Goal: Task Accomplishment & Management: Complete application form

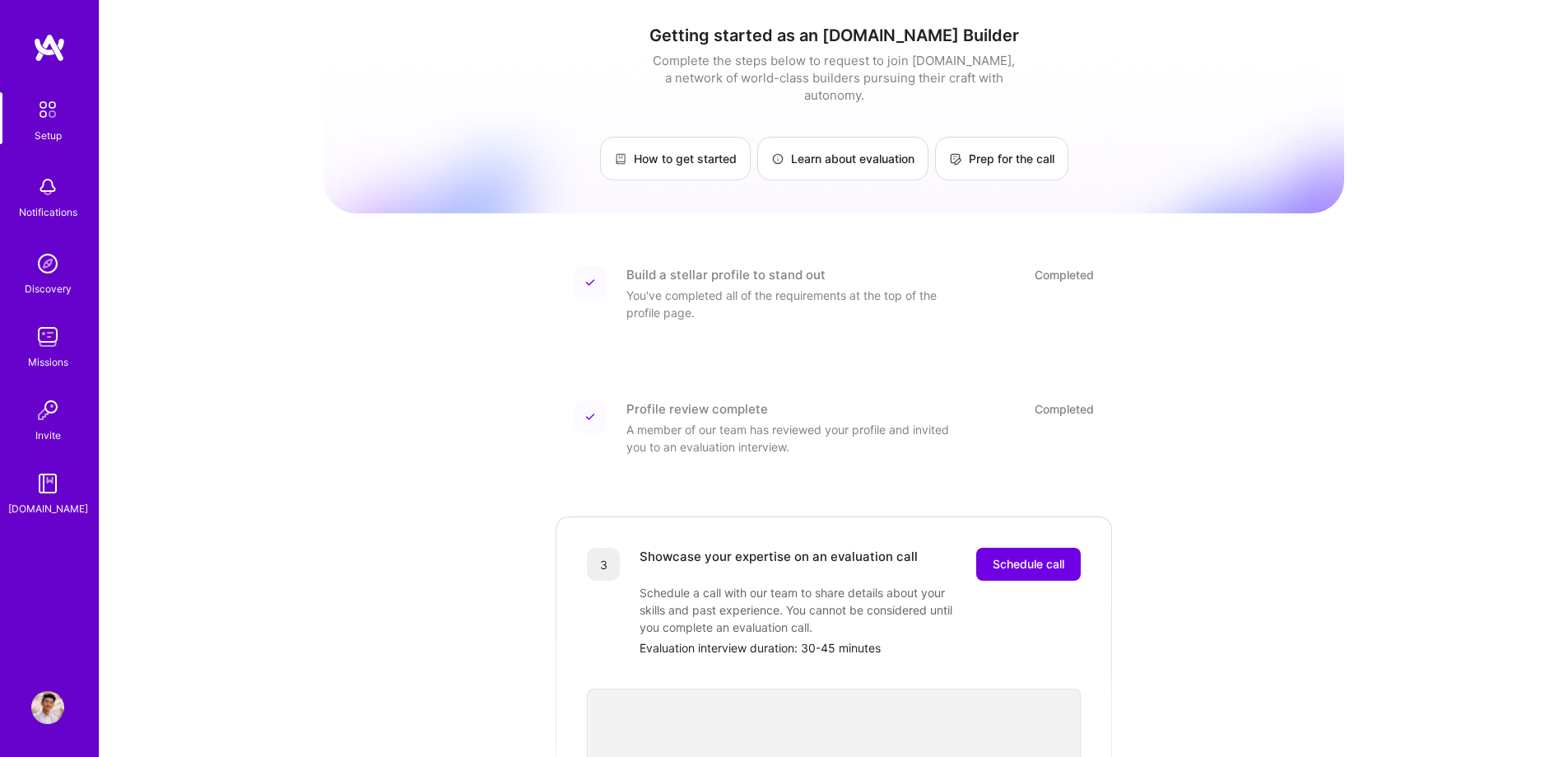
click at [37, 333] on img at bounding box center [47, 336] width 33 height 33
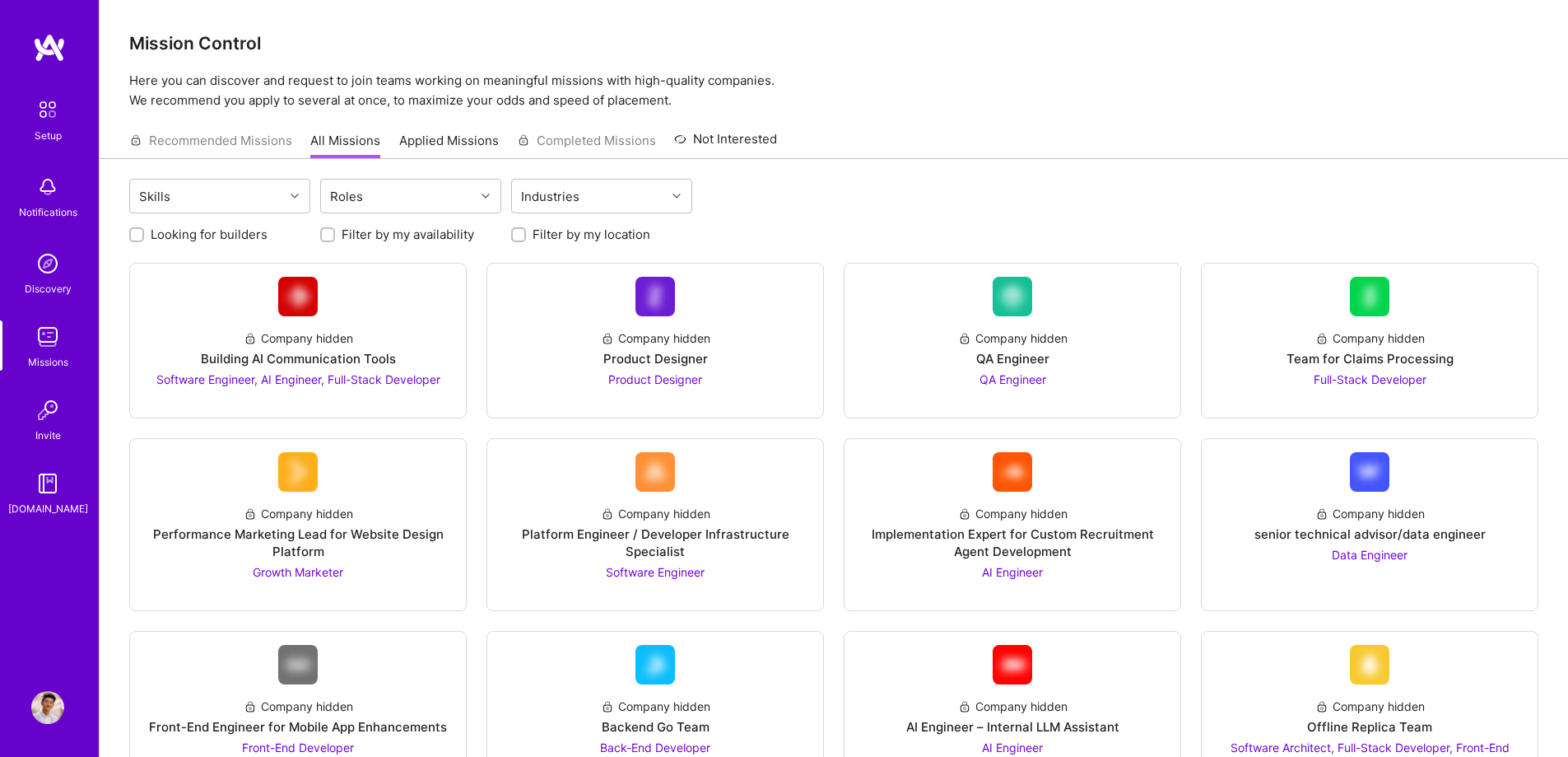
click at [39, 276] on img at bounding box center [47, 263] width 33 height 33
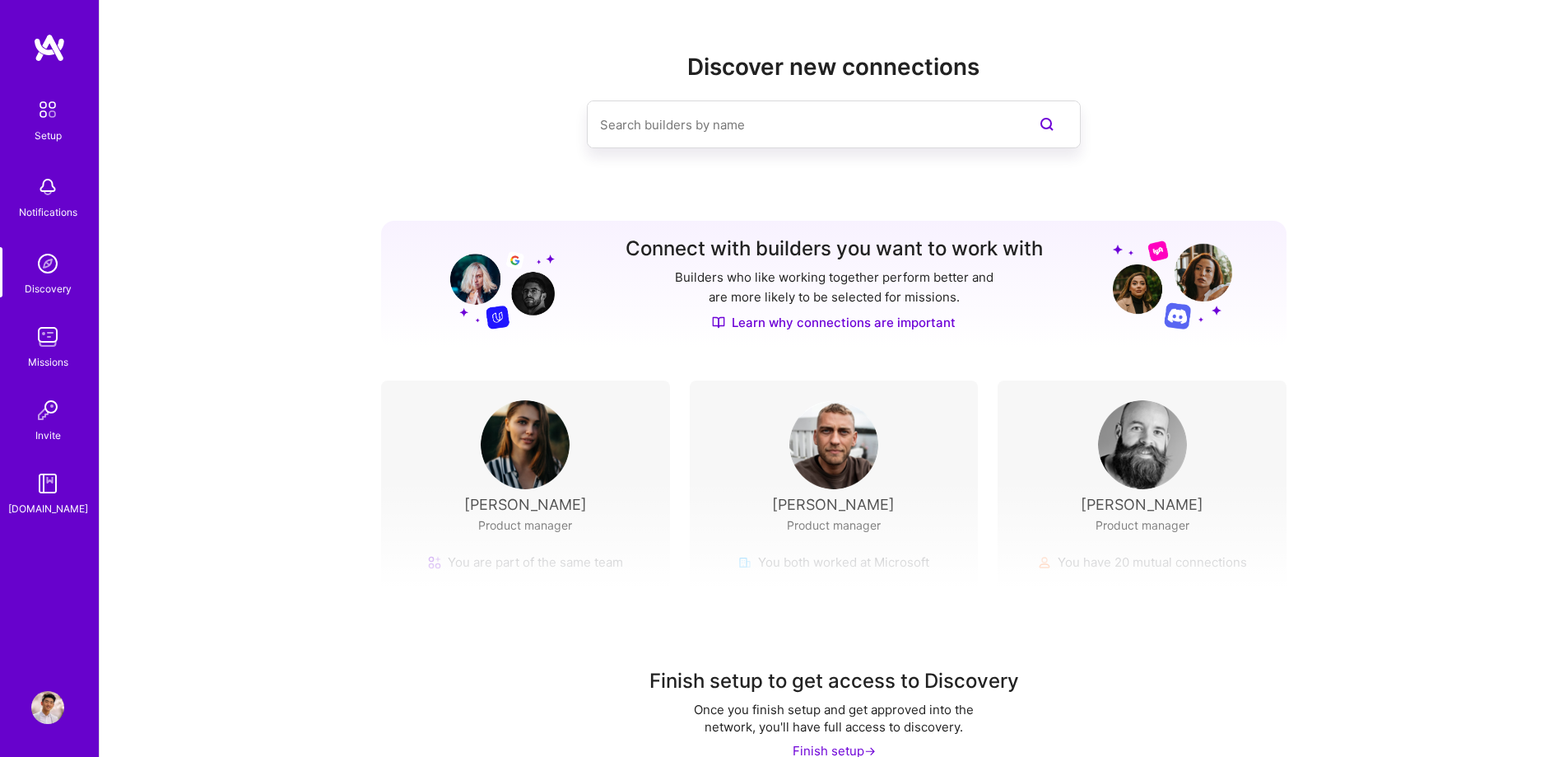
click at [35, 209] on div "Notifications" at bounding box center [47, 212] width 58 height 17
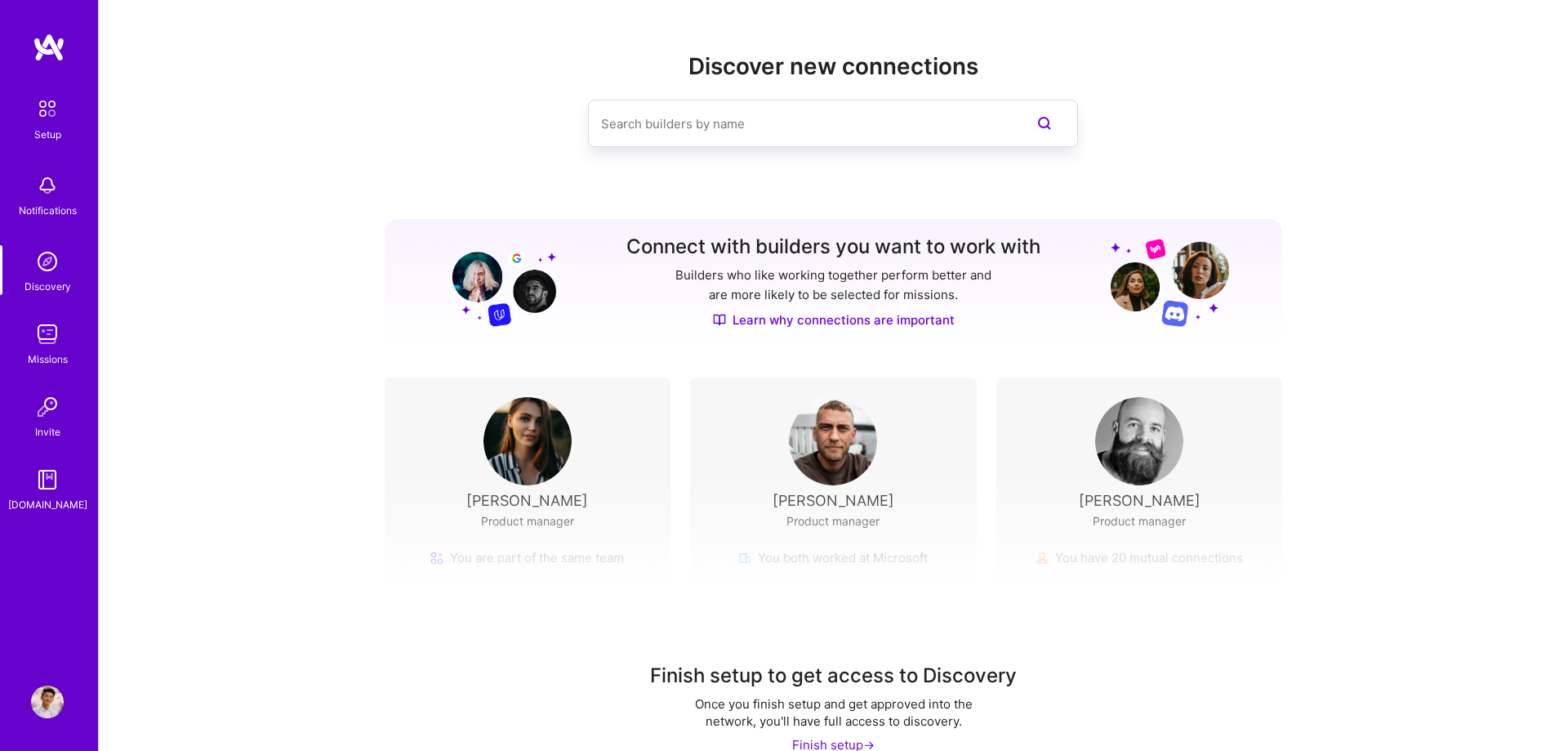
click at [48, 405] on img at bounding box center [47, 406] width 32 height 32
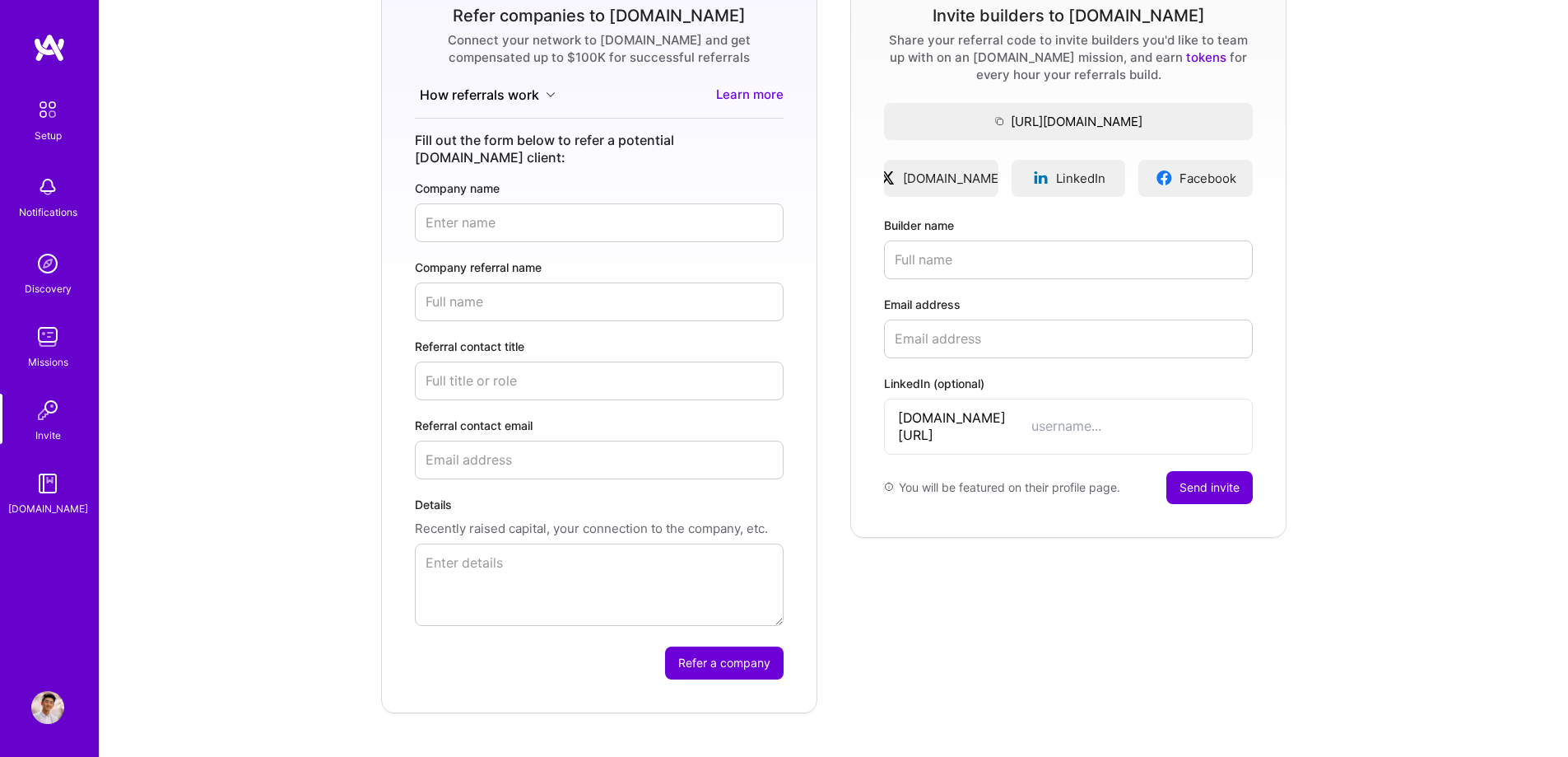
scroll to position [224, 0]
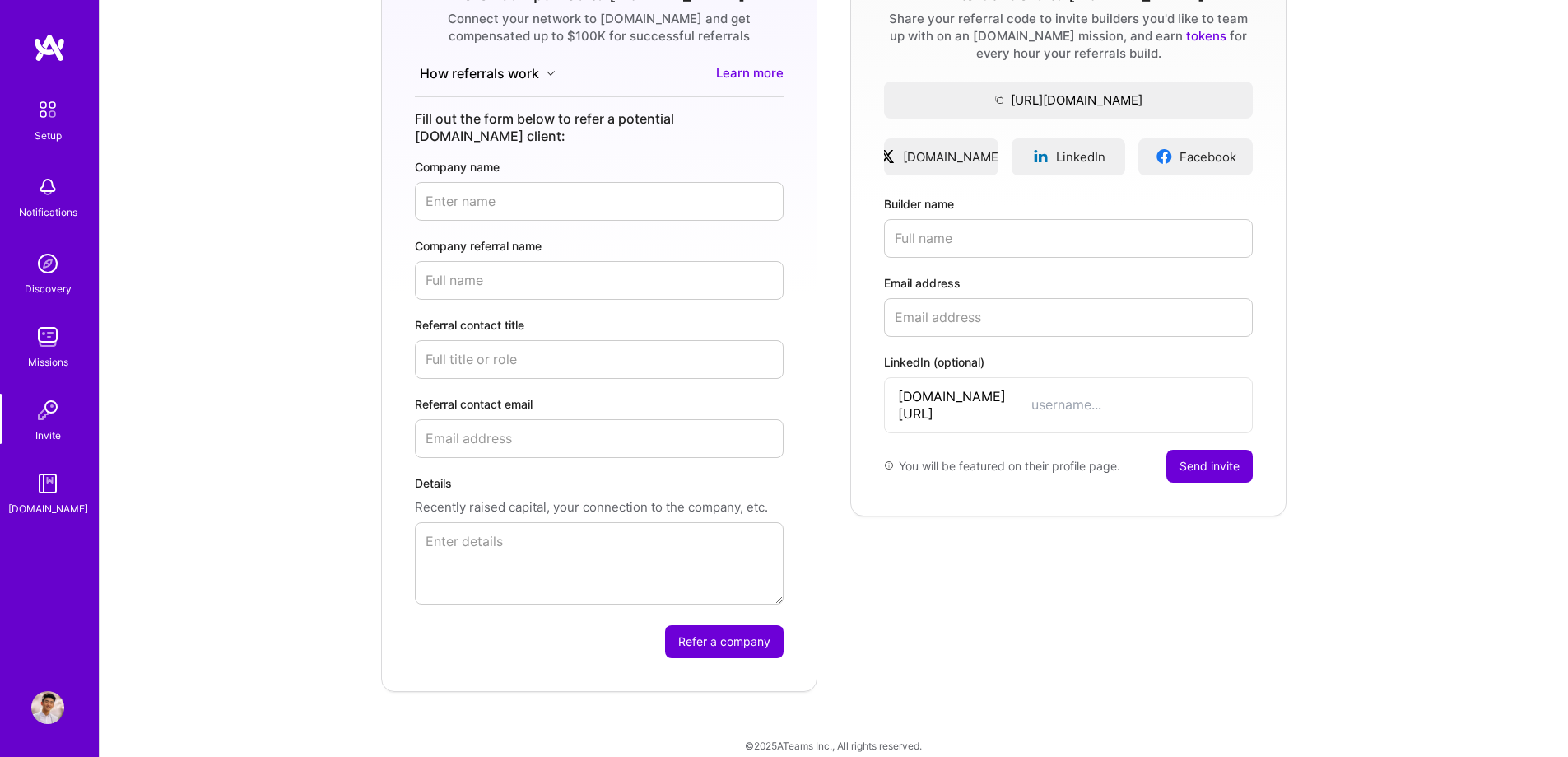
click at [40, 498] on img at bounding box center [47, 483] width 33 height 33
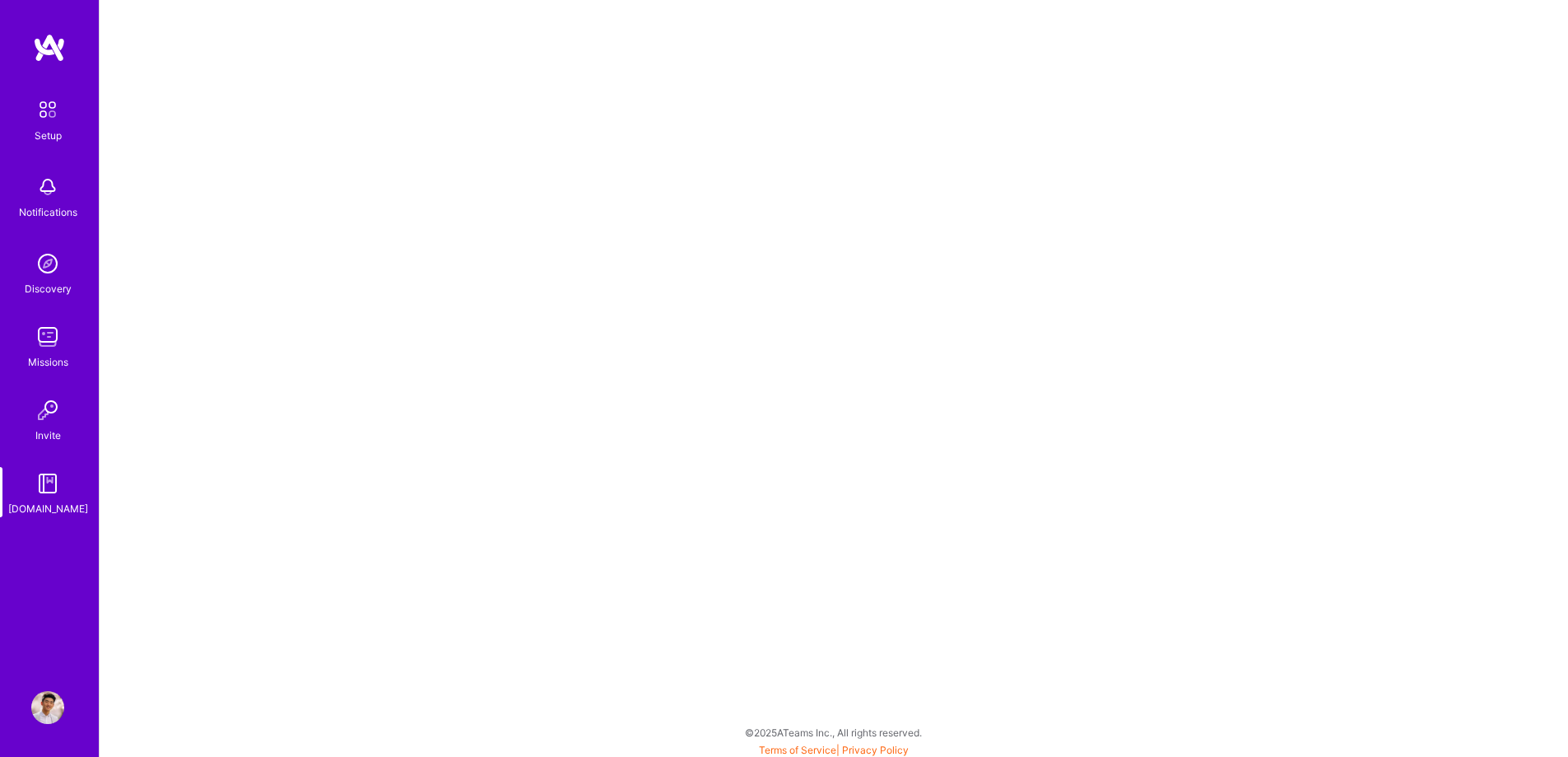
click at [37, 405] on img at bounding box center [47, 410] width 33 height 33
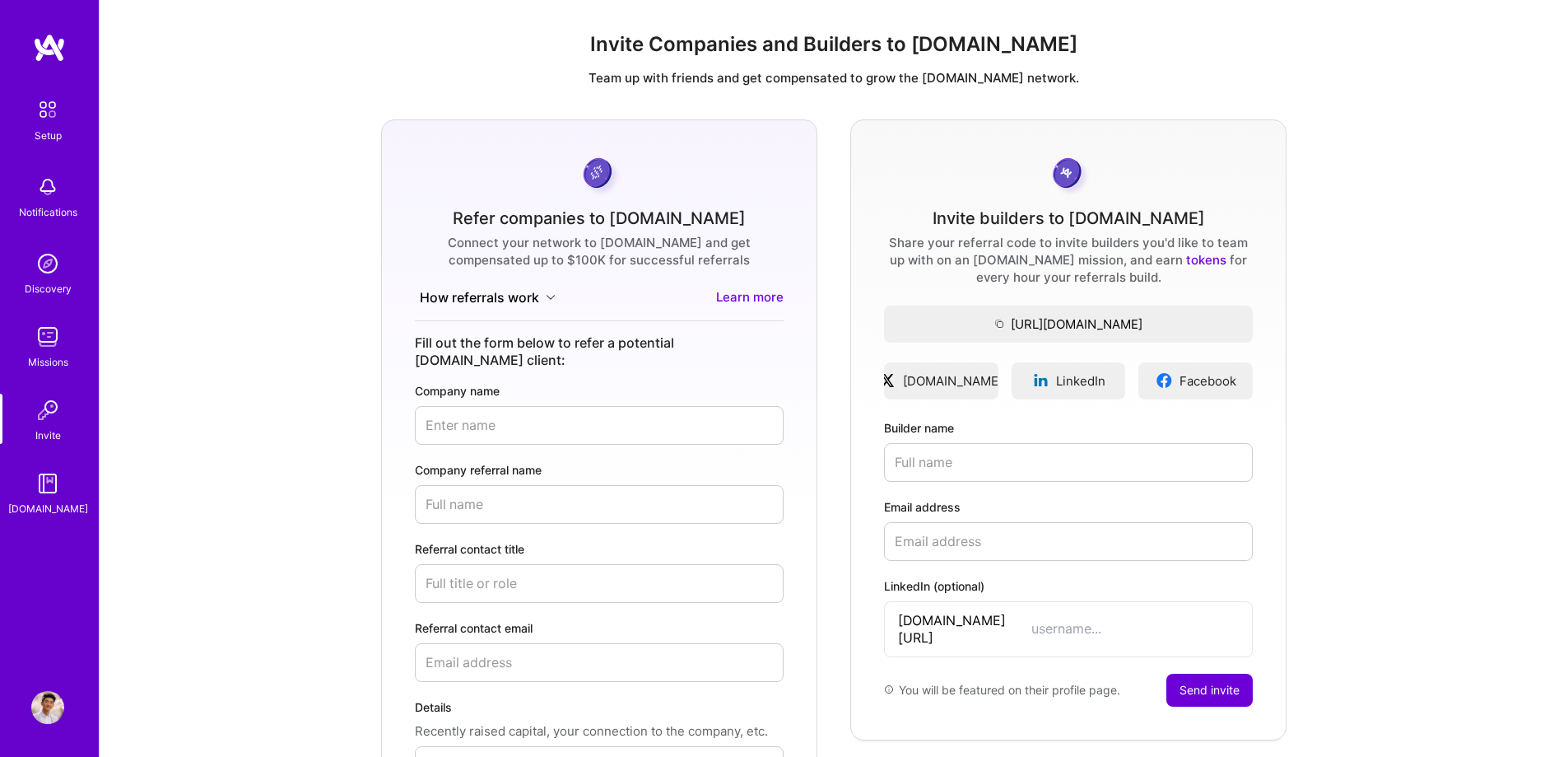
click at [55, 323] on img at bounding box center [47, 336] width 33 height 33
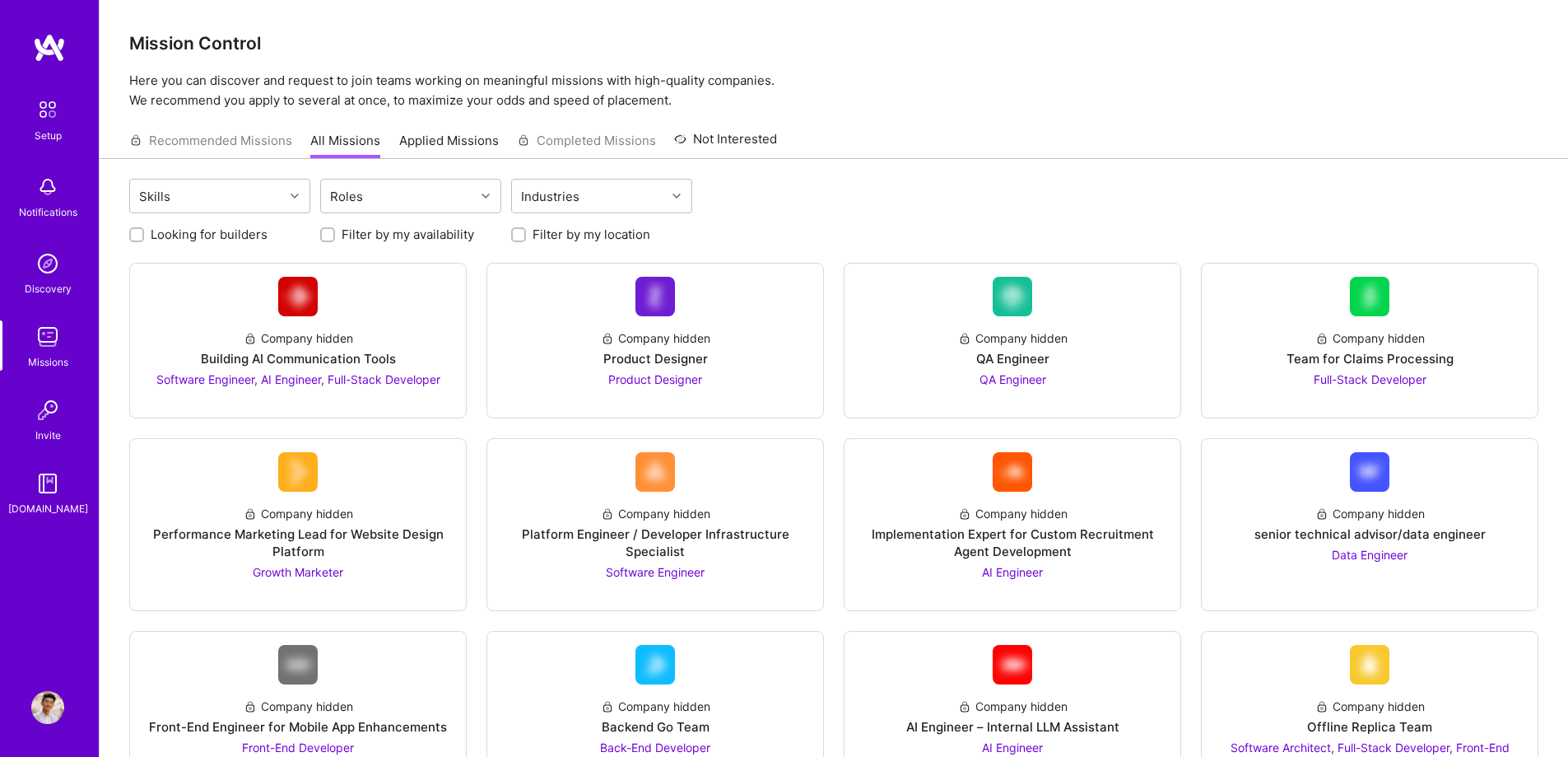
click at [487, 143] on link "Applied Missions" at bounding box center [449, 144] width 100 height 27
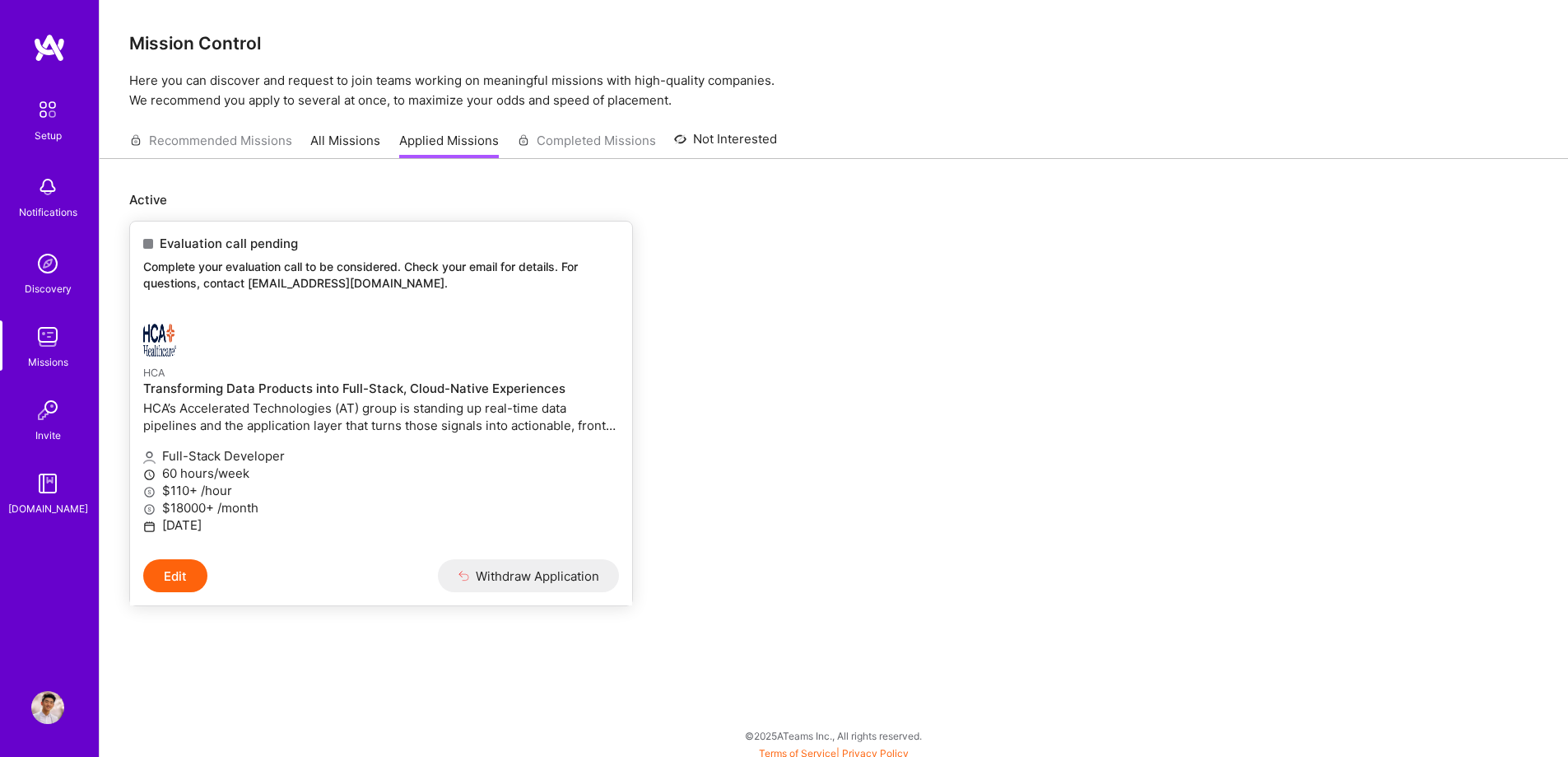
click at [384, 328] on div at bounding box center [302, 339] width 317 height 33
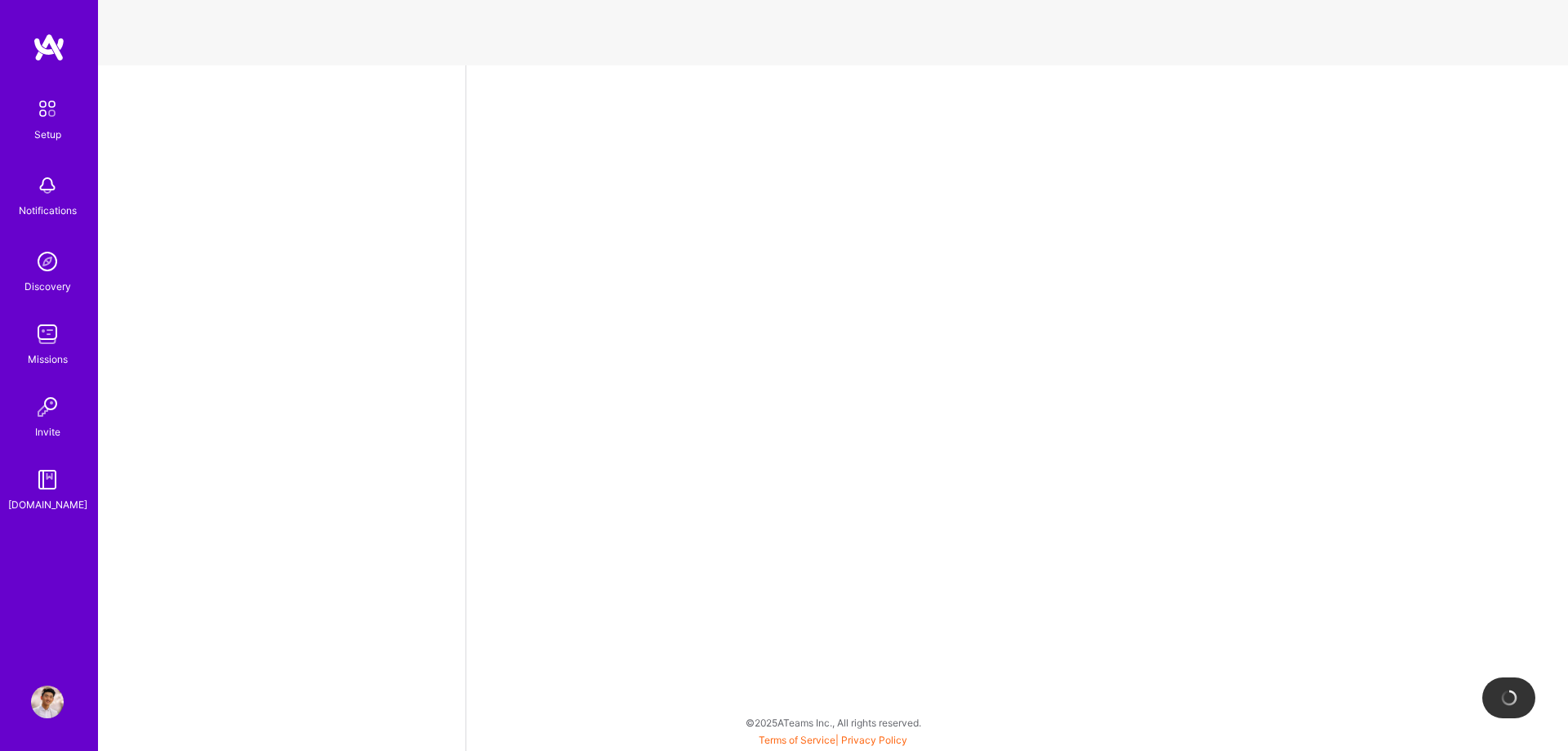
select select "US"
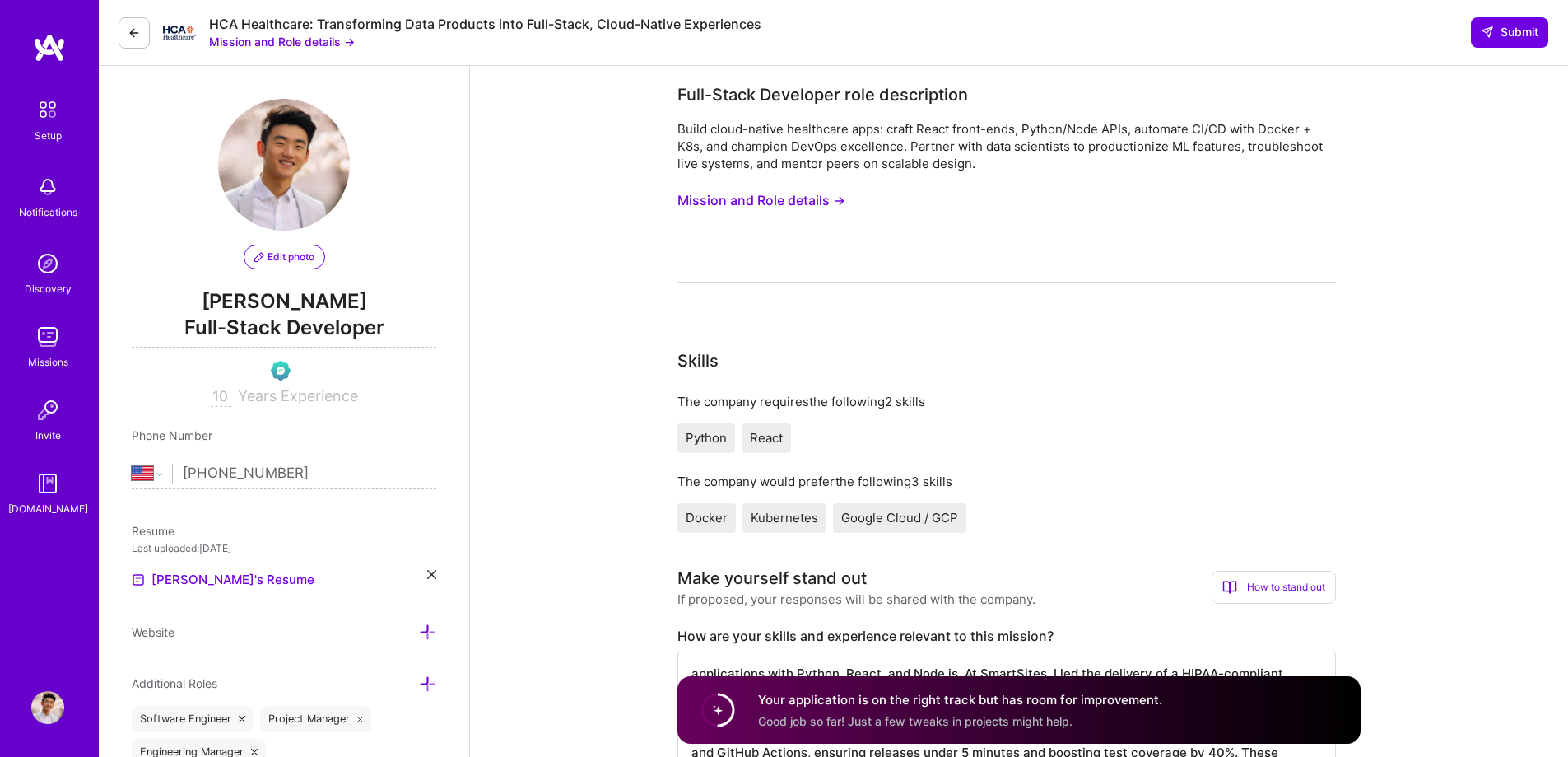
click at [139, 35] on icon at bounding box center [134, 33] width 13 height 13
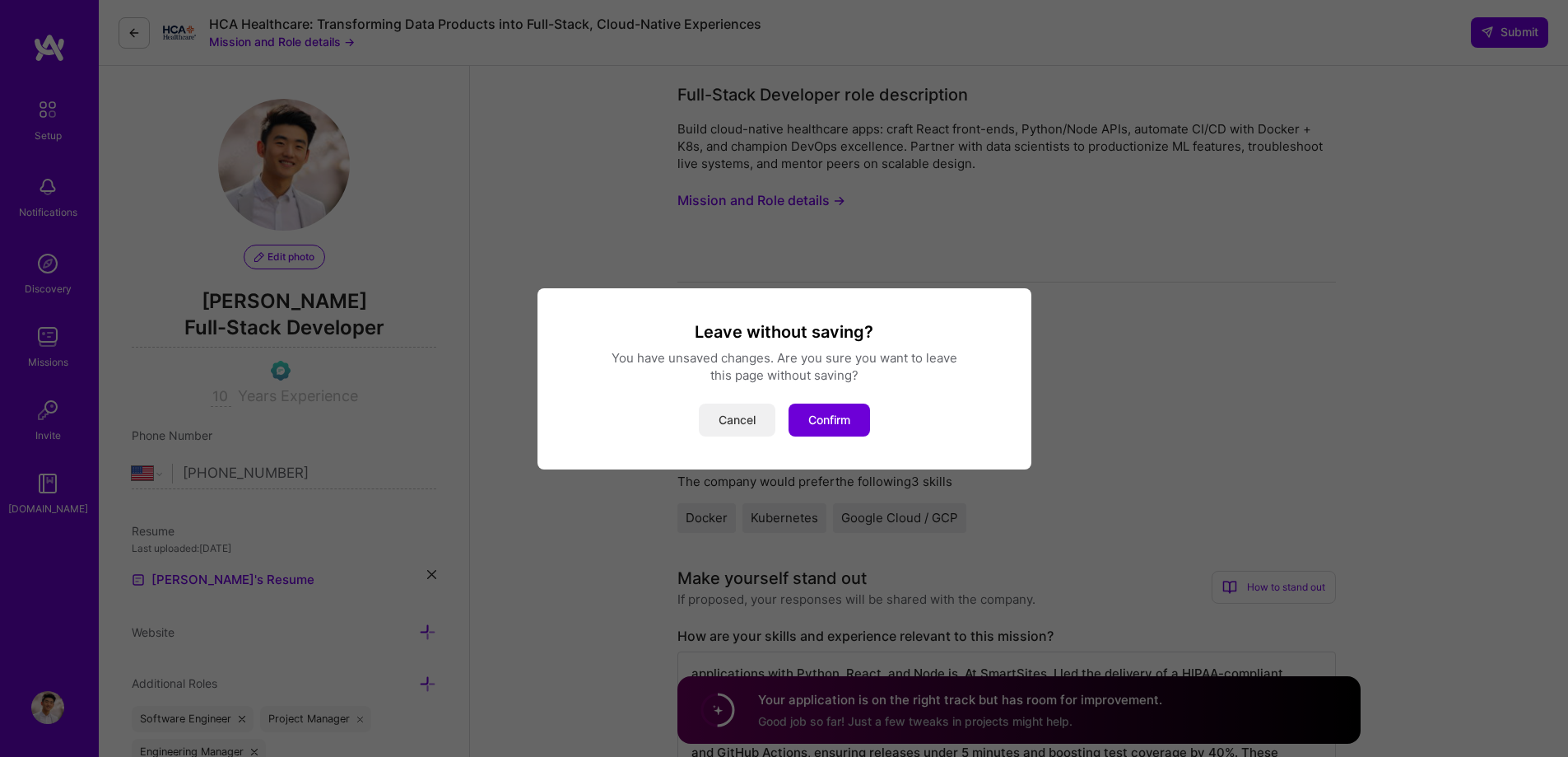
click at [734, 426] on button "Cancel" at bounding box center [736, 420] width 76 height 33
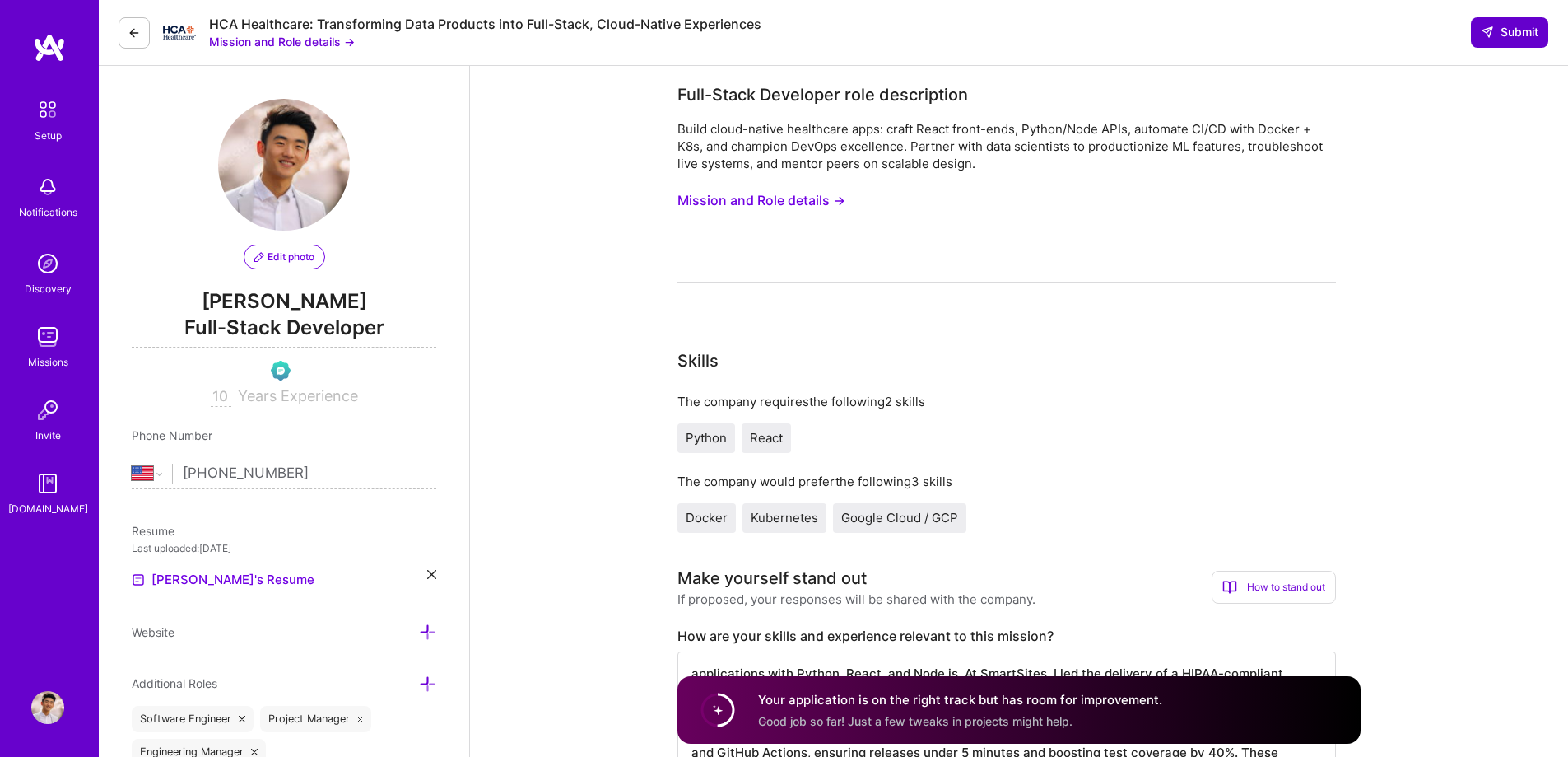
click at [1515, 24] on span "Submit" at bounding box center [1510, 32] width 57 height 17
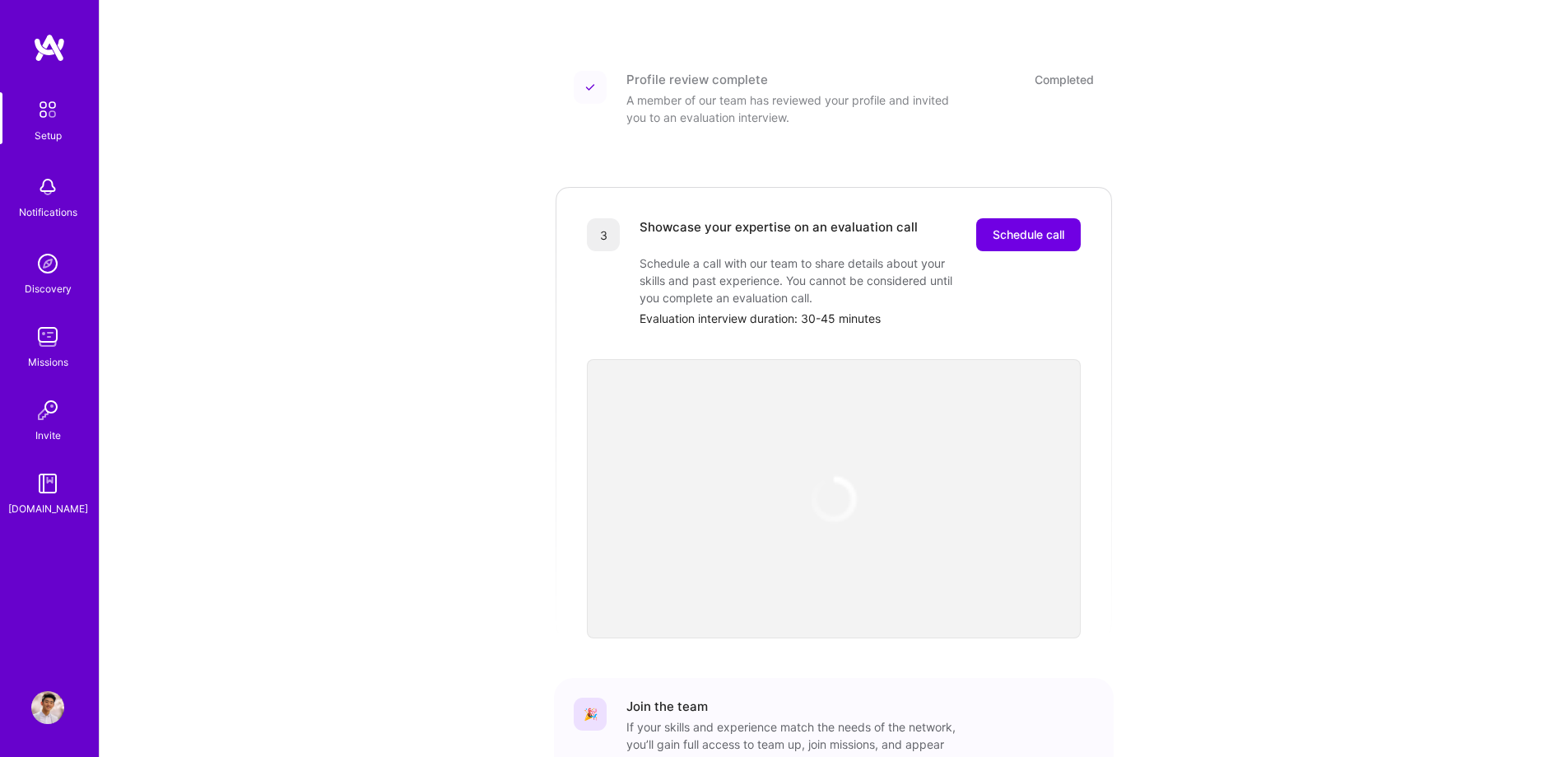
scroll to position [436, 0]
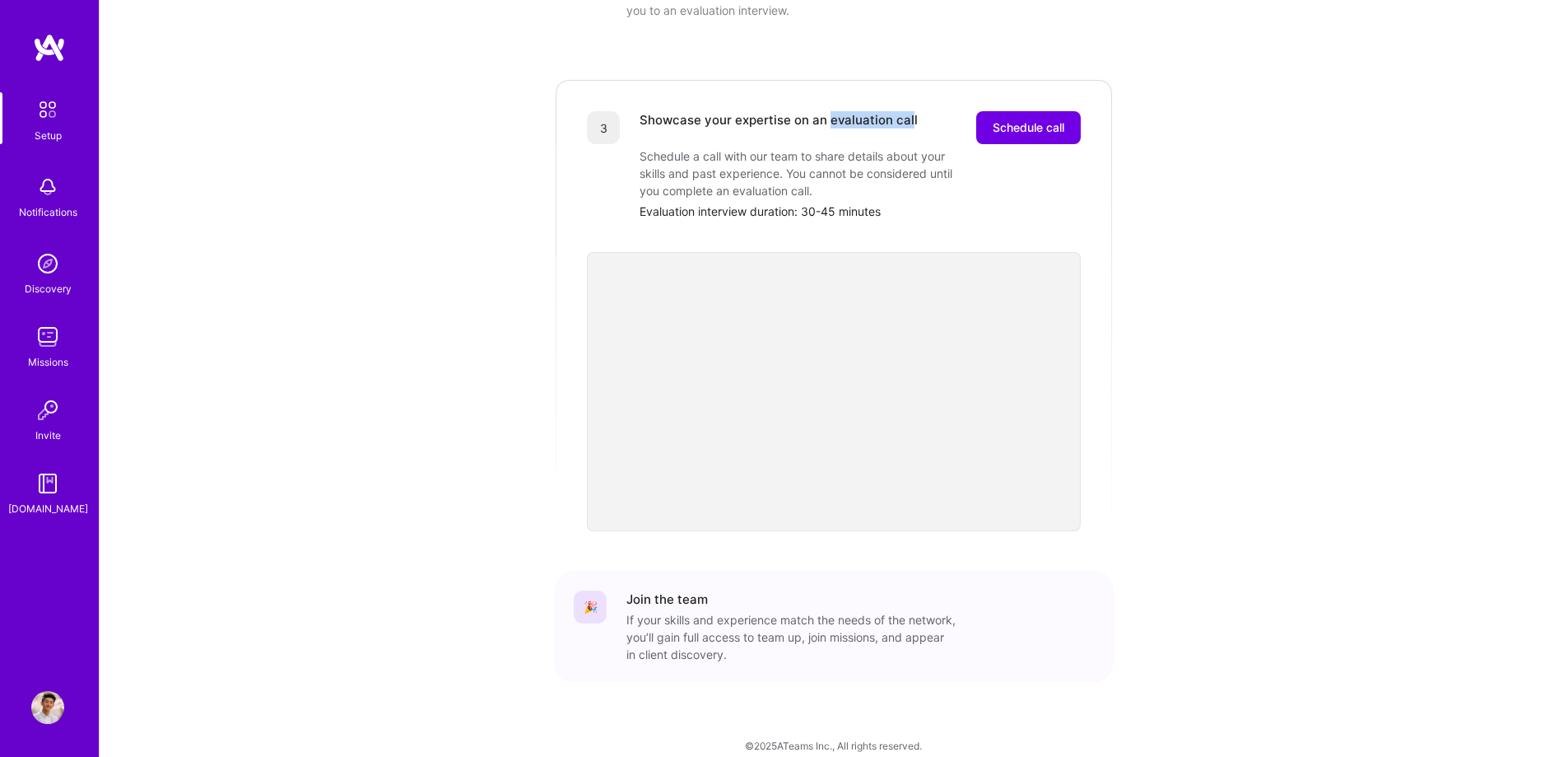
drag, startPoint x: 909, startPoint y: 103, endPoint x: 826, endPoint y: 96, distance: 83.3
click at [826, 111] on div "Showcase your expertise on an evaluation call" at bounding box center [778, 127] width 278 height 33
drag, startPoint x: 916, startPoint y: 102, endPoint x: 827, endPoint y: 103, distance: 89.0
click at [827, 111] on div "Showcase your expertise on an evaluation call Schedule call" at bounding box center [860, 127] width 441 height 33
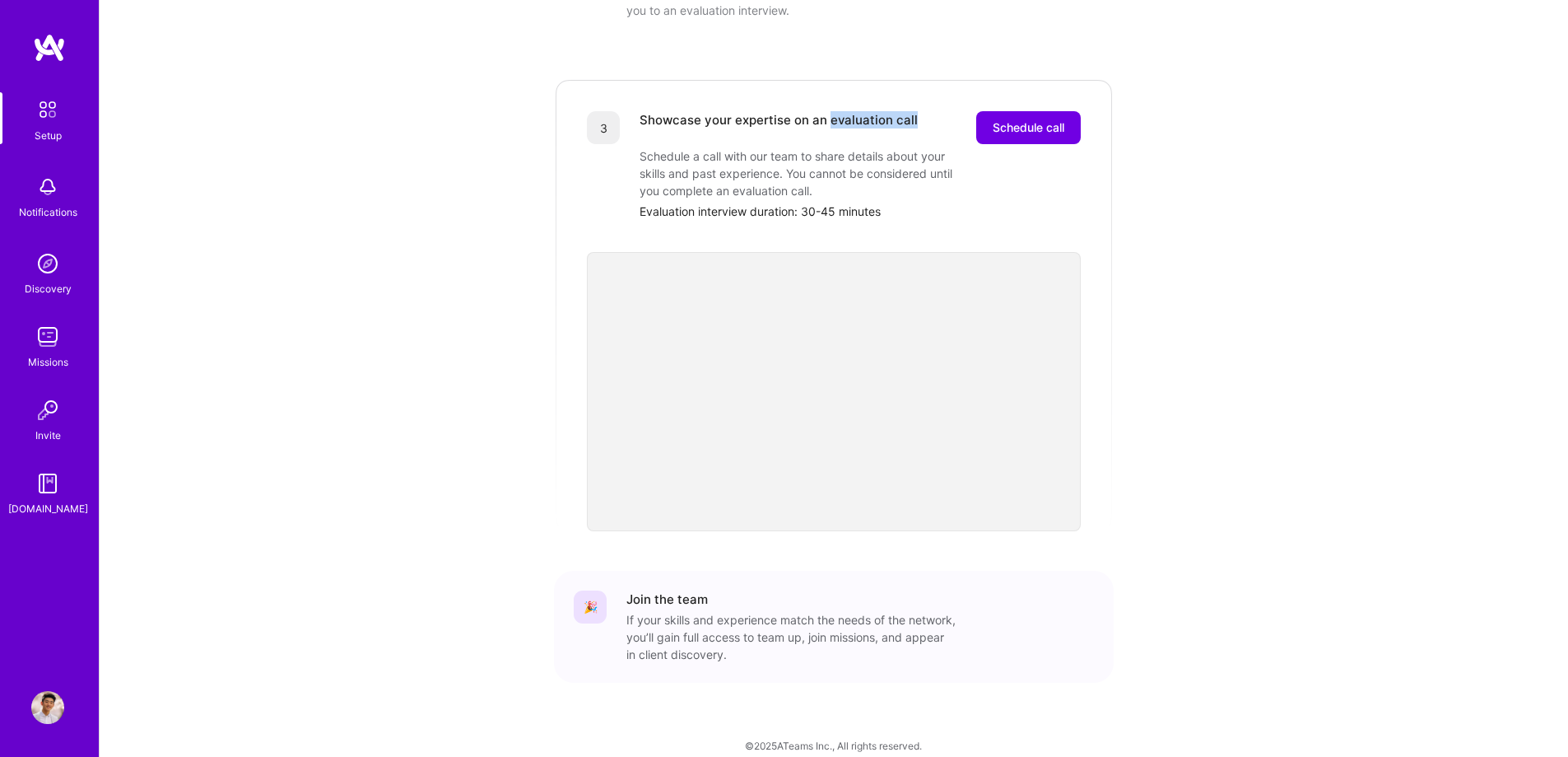
copy div "evaluation call"
